Goal: Navigation & Orientation: Find specific page/section

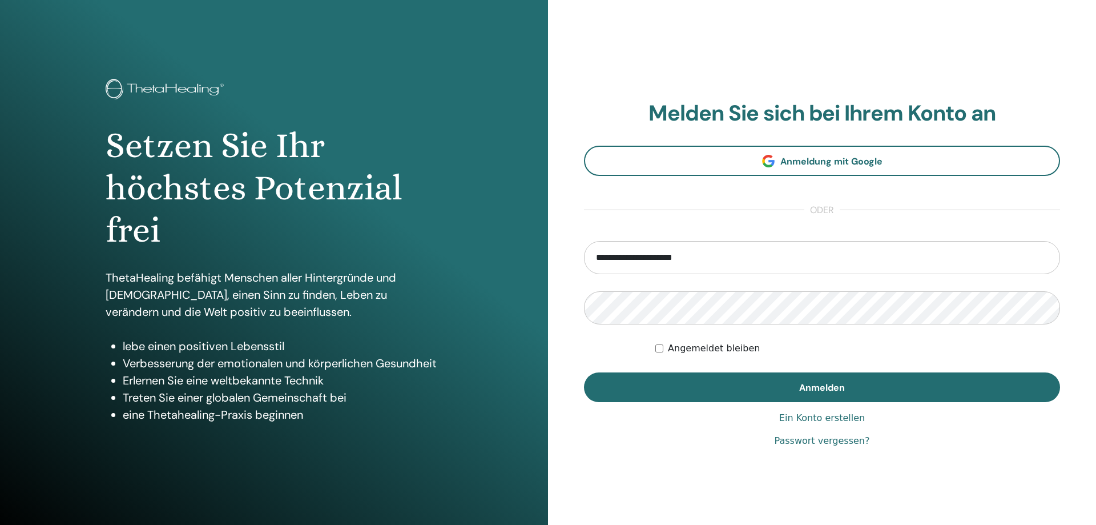
type input "**********"
click at [584, 372] on button "Anmelden" at bounding box center [822, 387] width 476 height 30
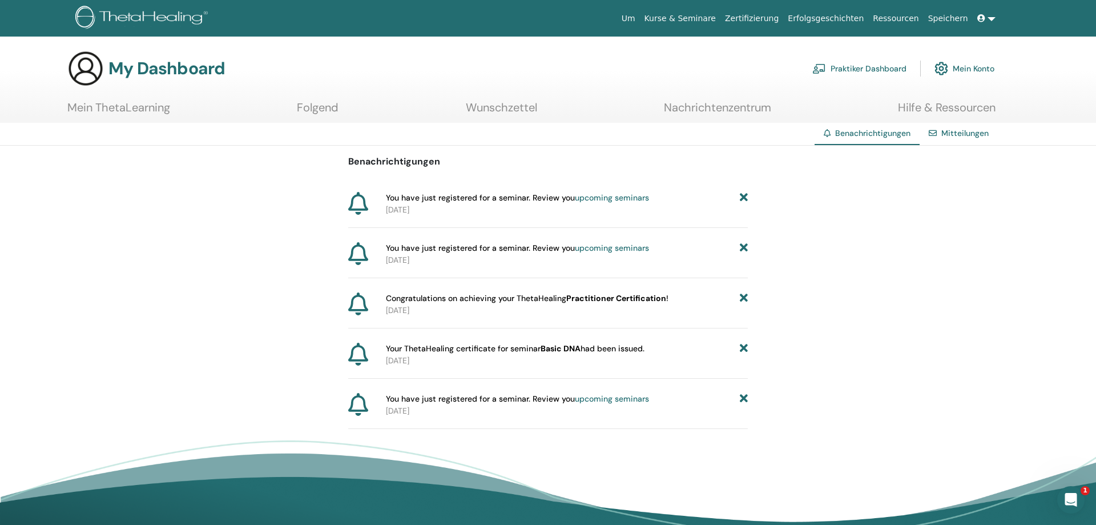
click at [969, 66] on link "Mein Konto" at bounding box center [964, 68] width 60 height 25
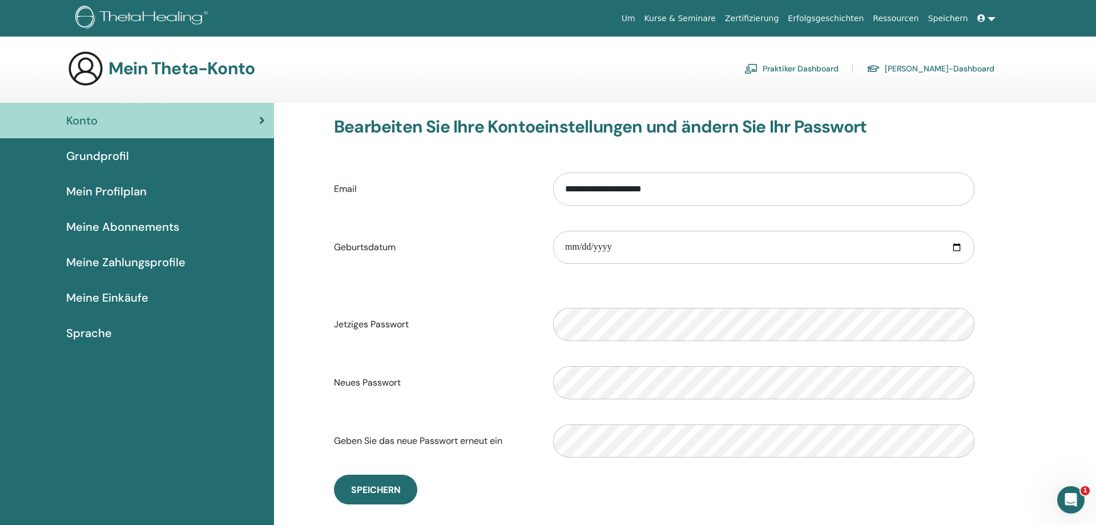
click at [93, 190] on span "Mein Profilplan" at bounding box center [106, 191] width 80 height 17
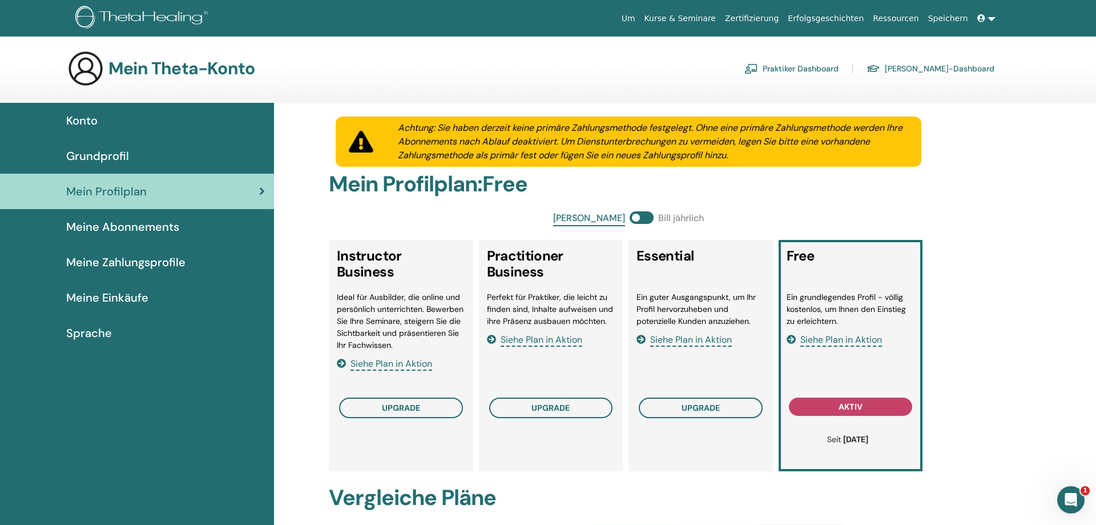
click at [97, 123] on span "Konto" at bounding box center [81, 120] width 31 height 17
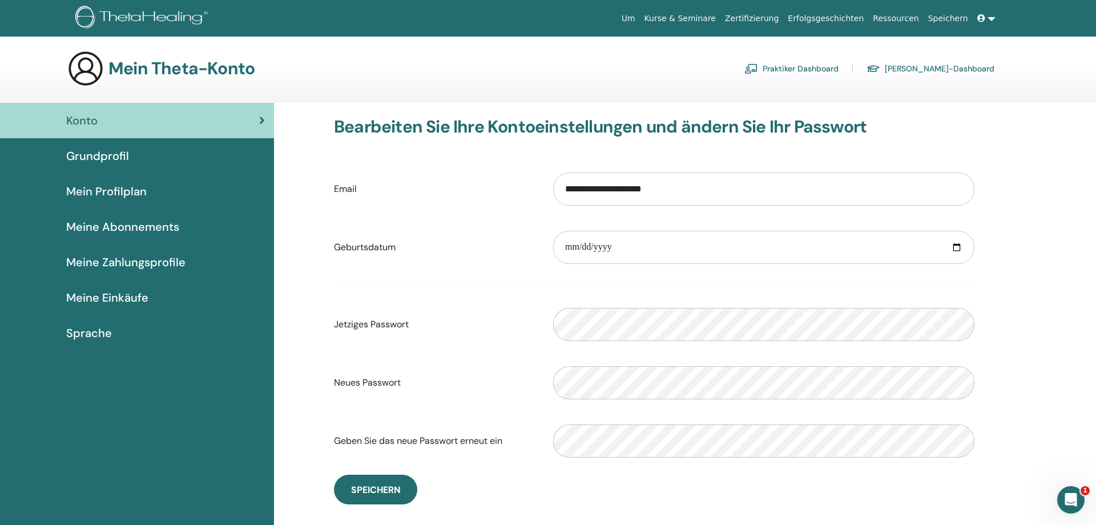
click at [99, 126] on div "Konto" at bounding box center [137, 120] width 256 height 17
click at [720, 15] on link "Kurse & Seminare" at bounding box center [680, 18] width 80 height 21
click at [720, 18] on link "Kurse & Seminare" at bounding box center [680, 18] width 80 height 21
click at [170, 11] on img at bounding box center [143, 19] width 136 height 26
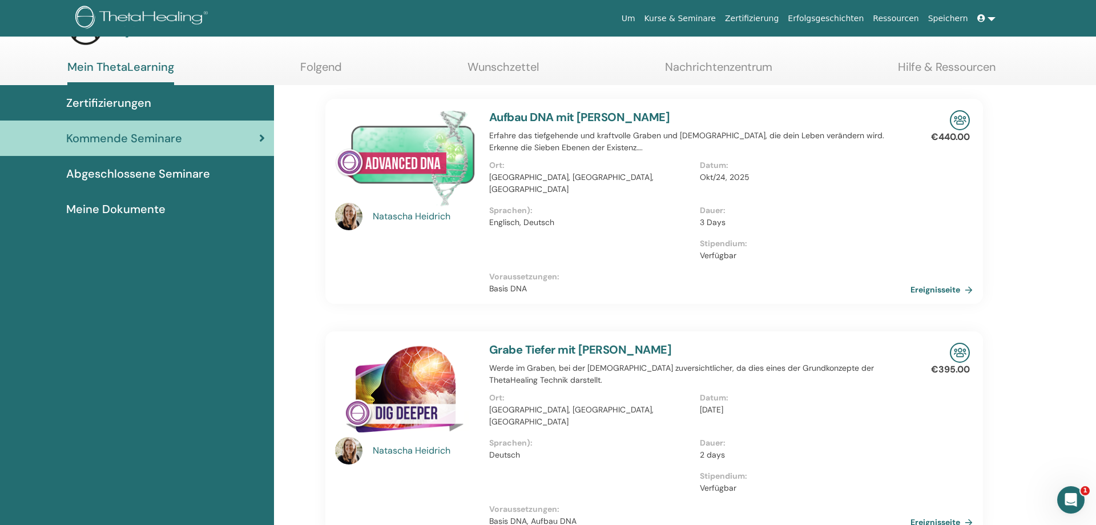
scroll to position [58, 0]
